Goal: Task Accomplishment & Management: Manage account settings

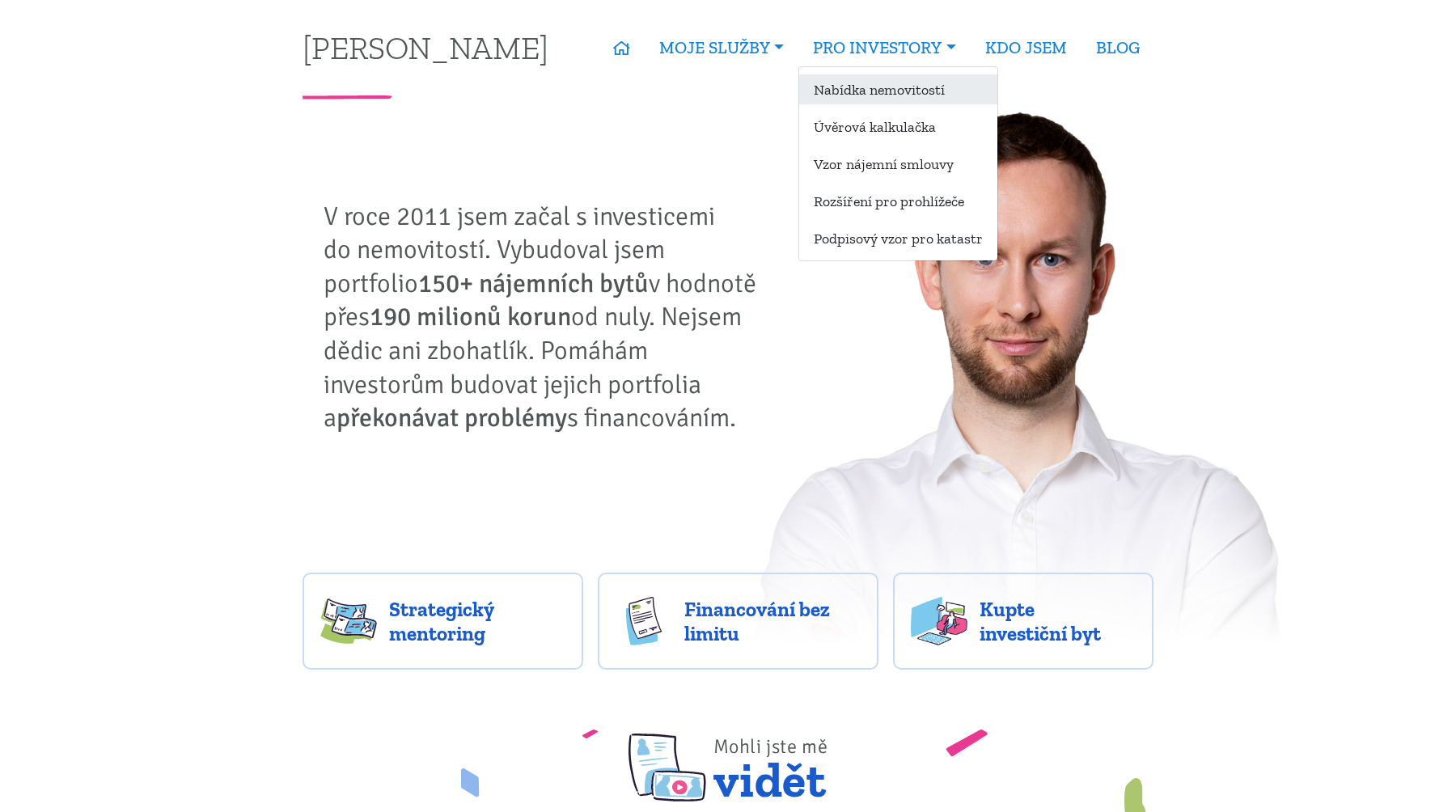
click at [874, 76] on link "Nabídka nemovitostí" at bounding box center [899, 89] width 199 height 30
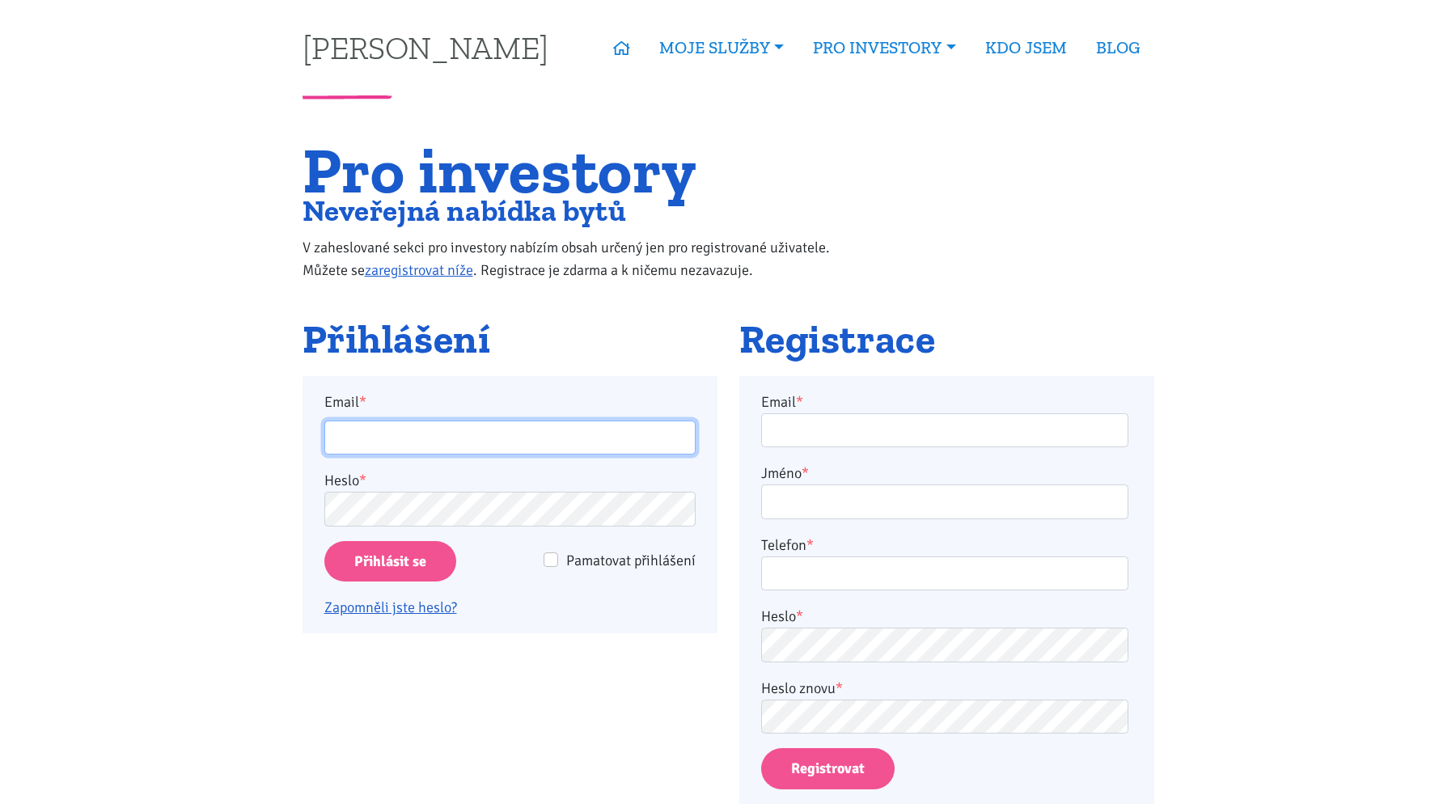
click at [657, 449] on input "Email *" at bounding box center [510, 438] width 372 height 35
type input "ladislav@grey.biz"
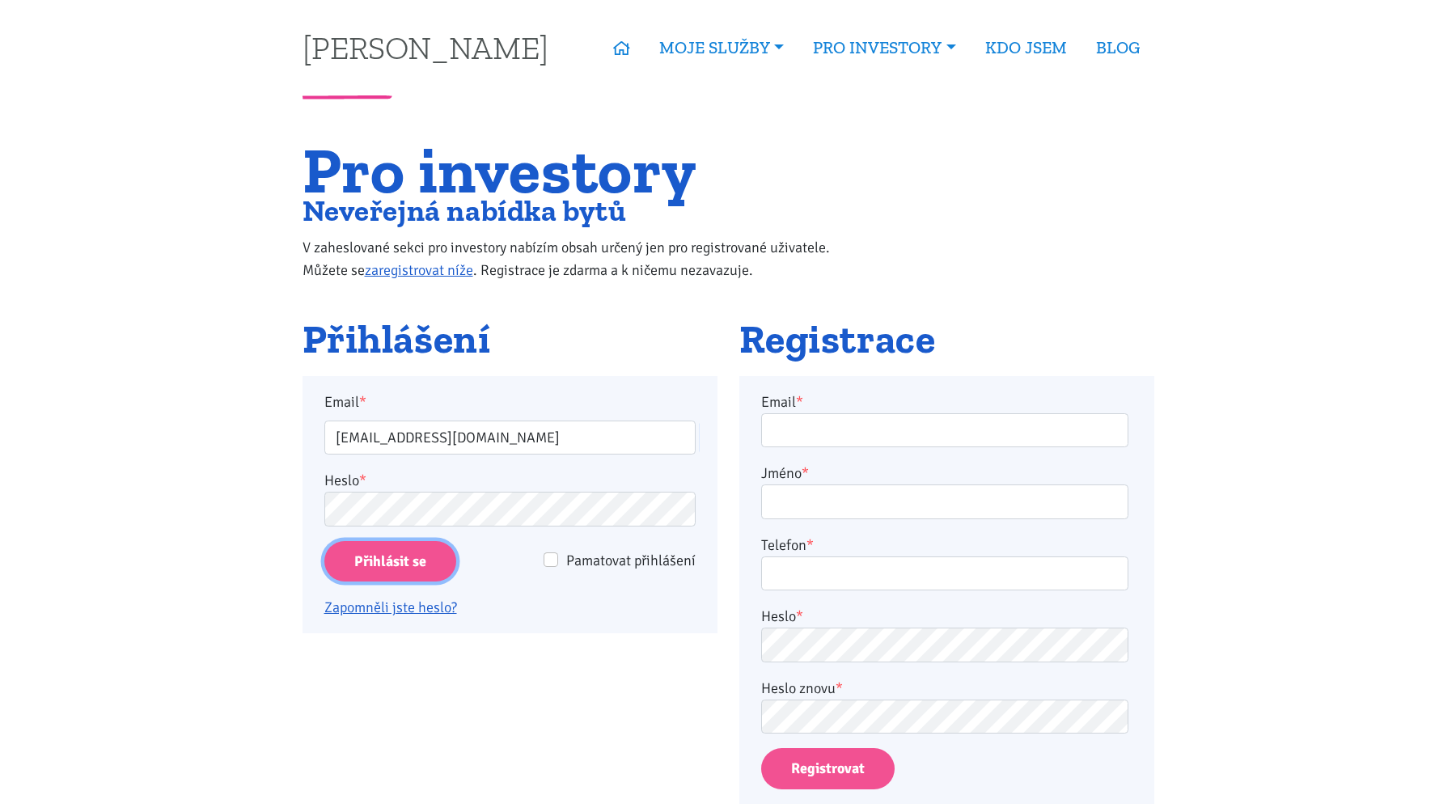
click at [412, 562] on input "Přihlásit se" at bounding box center [389, 562] width 132 height 42
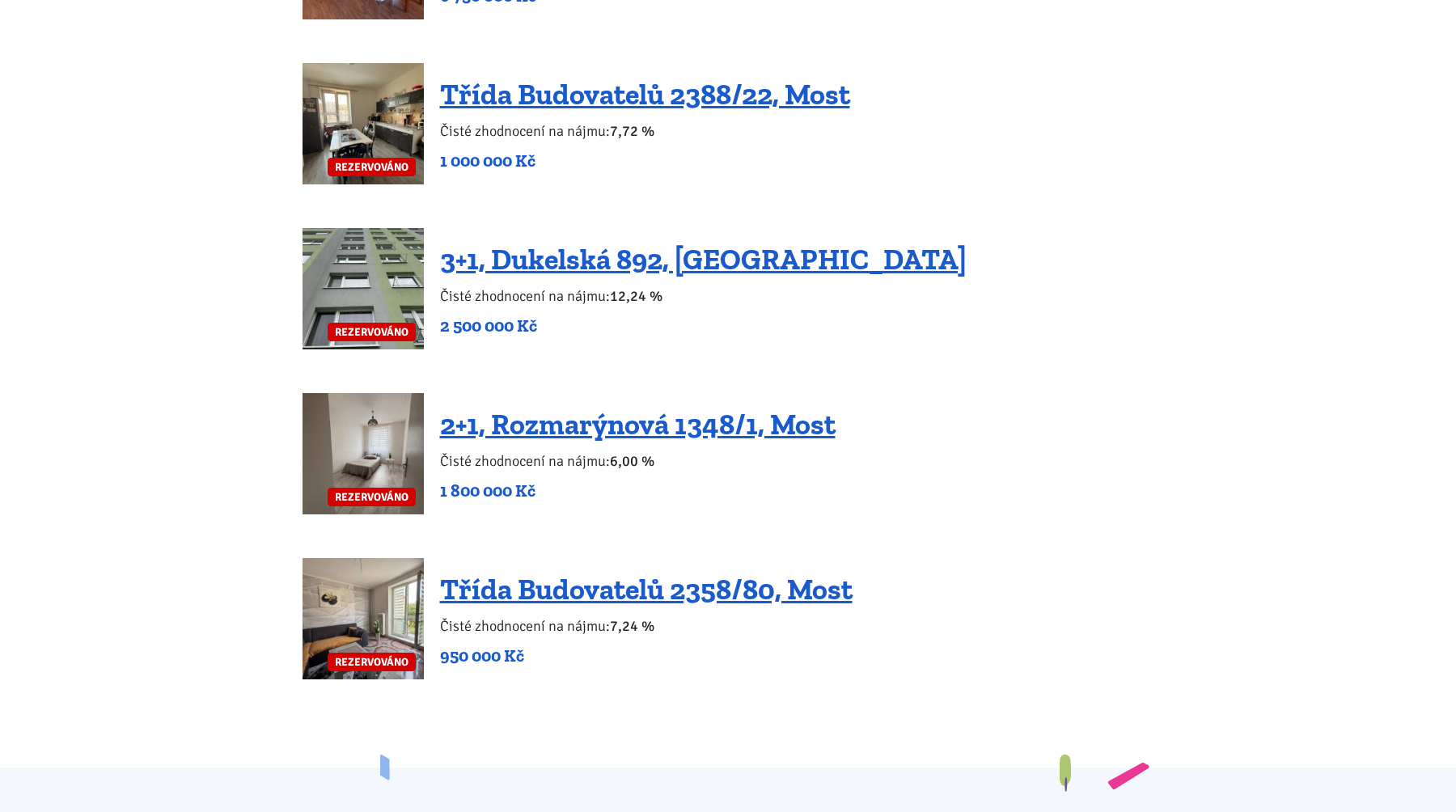
scroll to position [3783, 0]
